Goal: Information Seeking & Learning: Learn about a topic

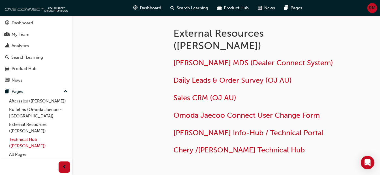
scroll to position [2, 0]
click at [26, 142] on link "Technical Hub ([PERSON_NAME])" at bounding box center [38, 142] width 63 height 15
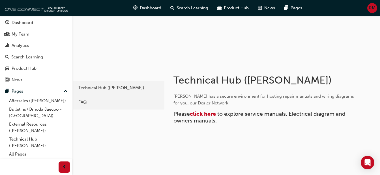
scroll to position [63, 0]
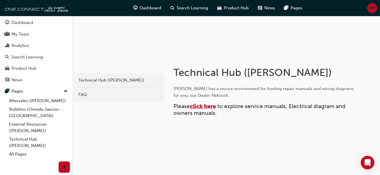
click at [207, 107] on span "click here" at bounding box center [203, 106] width 26 height 7
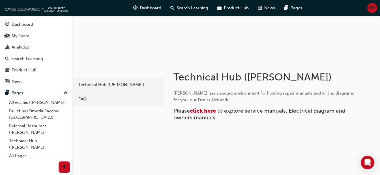
scroll to position [63, 0]
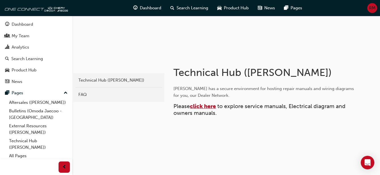
click at [200, 106] on span "click here" at bounding box center [203, 106] width 26 height 7
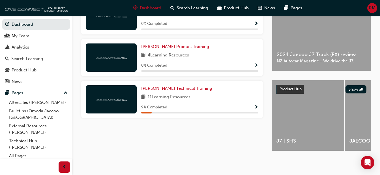
scroll to position [21, 0]
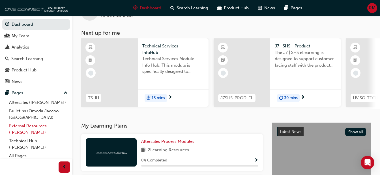
click at [36, 129] on link "External Resources ([PERSON_NAME])" at bounding box center [38, 129] width 63 height 15
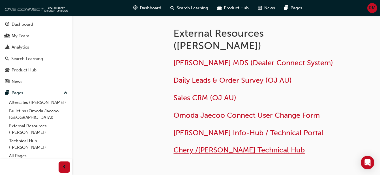
click at [203, 150] on span "Chery /[PERSON_NAME] Technical Hub" at bounding box center [238, 150] width 131 height 9
click at [372, 10] on span "RM" at bounding box center [372, 8] width 7 height 7
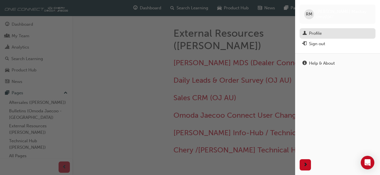
click at [327, 37] on link "Profile" at bounding box center [337, 33] width 76 height 10
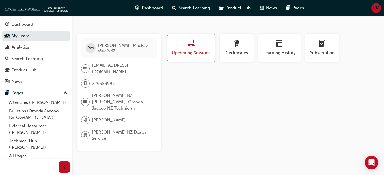
click at [203, 54] on span "Upcoming Sessions" at bounding box center [191, 53] width 39 height 7
click at [233, 50] on span "Certificates" at bounding box center [236, 53] width 25 height 7
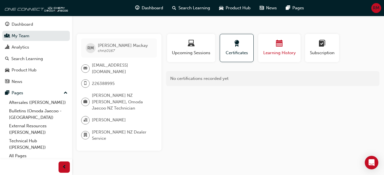
click at [282, 46] on span "calendar-icon" at bounding box center [279, 44] width 7 height 8
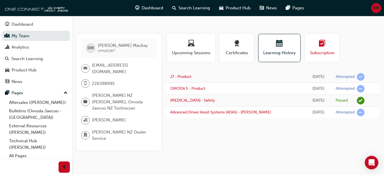
click at [319, 50] on span "Subscription" at bounding box center [321, 53] width 25 height 7
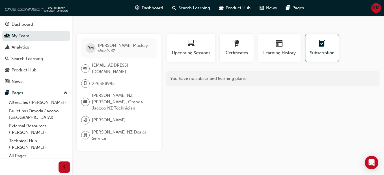
click at [101, 129] on span "Omoda Jaecoo NZ Dealer Service" at bounding box center [122, 135] width 60 height 13
drag, startPoint x: 88, startPoint y: 123, endPoint x: 82, endPoint y: 114, distance: 11.1
click at [87, 131] on div at bounding box center [85, 135] width 8 height 8
click at [86, 117] on span "organisation-icon" at bounding box center [85, 120] width 4 height 7
click at [83, 98] on div at bounding box center [85, 102] width 8 height 8
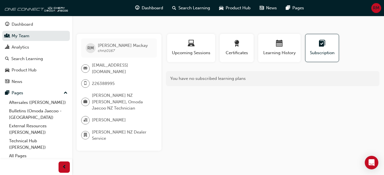
click at [85, 80] on span "mobile-icon" at bounding box center [85, 83] width 4 height 7
click at [86, 65] on span "email-icon" at bounding box center [85, 68] width 4 height 7
click at [233, 8] on span "Product Hub" at bounding box center [238, 8] width 25 height 7
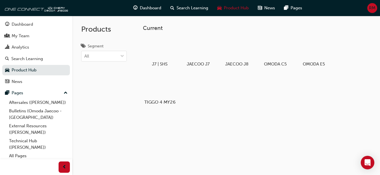
click at [160, 88] on div at bounding box center [159, 86] width 31 height 23
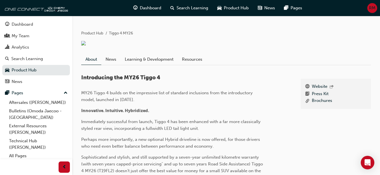
scroll to position [113, 0]
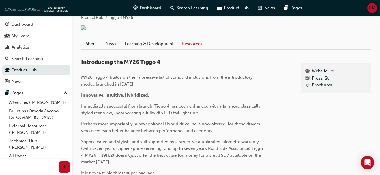
click at [192, 47] on link "Resources" at bounding box center [191, 44] width 29 height 11
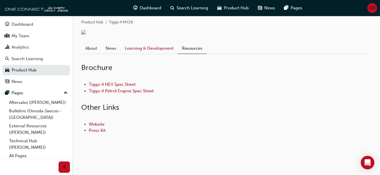
click at [163, 49] on link "Learning & Development" at bounding box center [148, 48] width 57 height 11
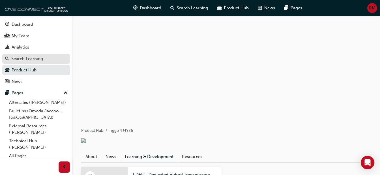
click at [29, 60] on div "Search Learning" at bounding box center [27, 59] width 32 height 7
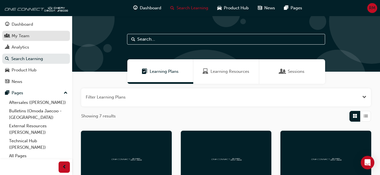
click at [20, 37] on div "My Team" at bounding box center [21, 36] width 18 height 7
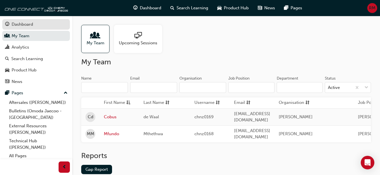
click at [21, 27] on div "Dashboard" at bounding box center [22, 24] width 21 height 7
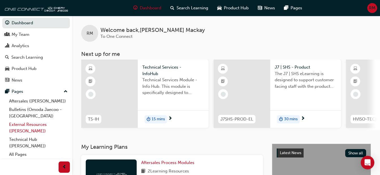
scroll to position [2, 0]
click at [34, 129] on link "External Resources ([PERSON_NAME])" at bounding box center [38, 127] width 63 height 15
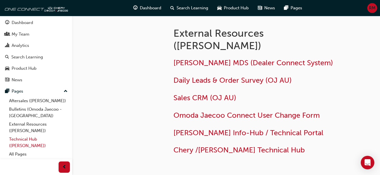
click at [31, 142] on link "Technical Hub ([PERSON_NAME])" at bounding box center [38, 142] width 63 height 15
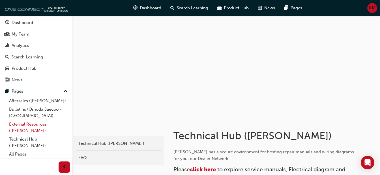
click at [31, 128] on link "External Resources ([PERSON_NAME])" at bounding box center [38, 127] width 63 height 15
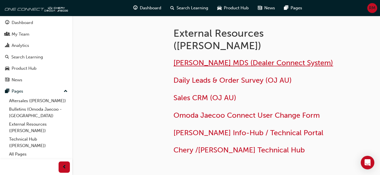
click at [200, 66] on span "[PERSON_NAME] MDS (Dealer Connect System)" at bounding box center [252, 63] width 159 height 9
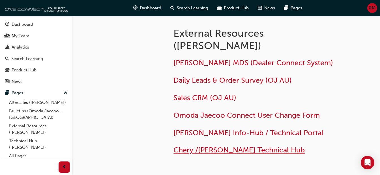
click at [218, 149] on span "Chery /[PERSON_NAME] Technical Hub" at bounding box center [238, 150] width 131 height 9
